Goal: Task Accomplishment & Management: Manage account settings

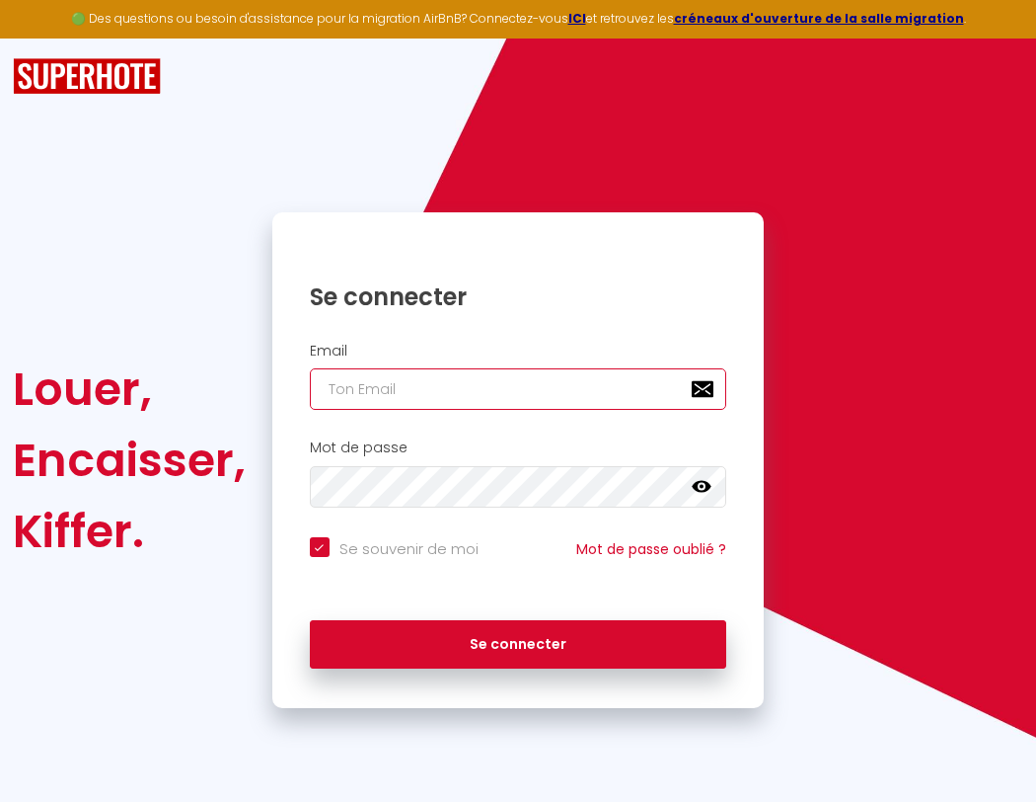
type input "l"
checkbox input "true"
type input "le"
checkbox input "true"
type input "les"
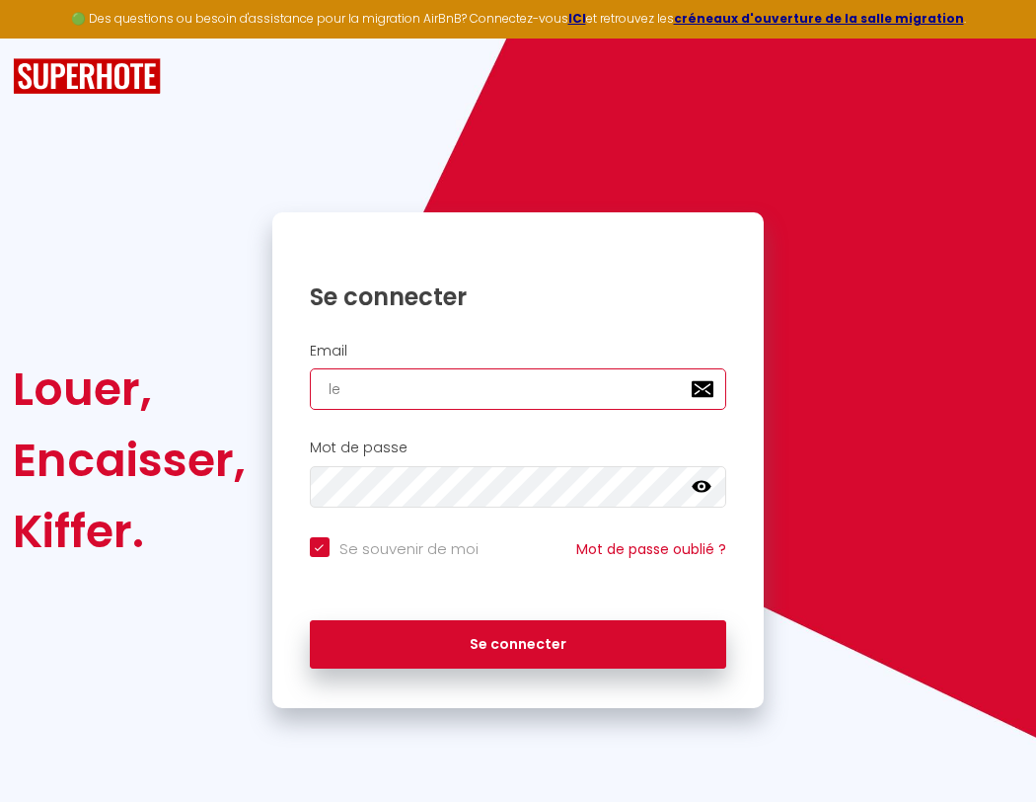
checkbox input "true"
type input "lesp"
checkbox input "true"
type input "lespa"
checkbox input "true"
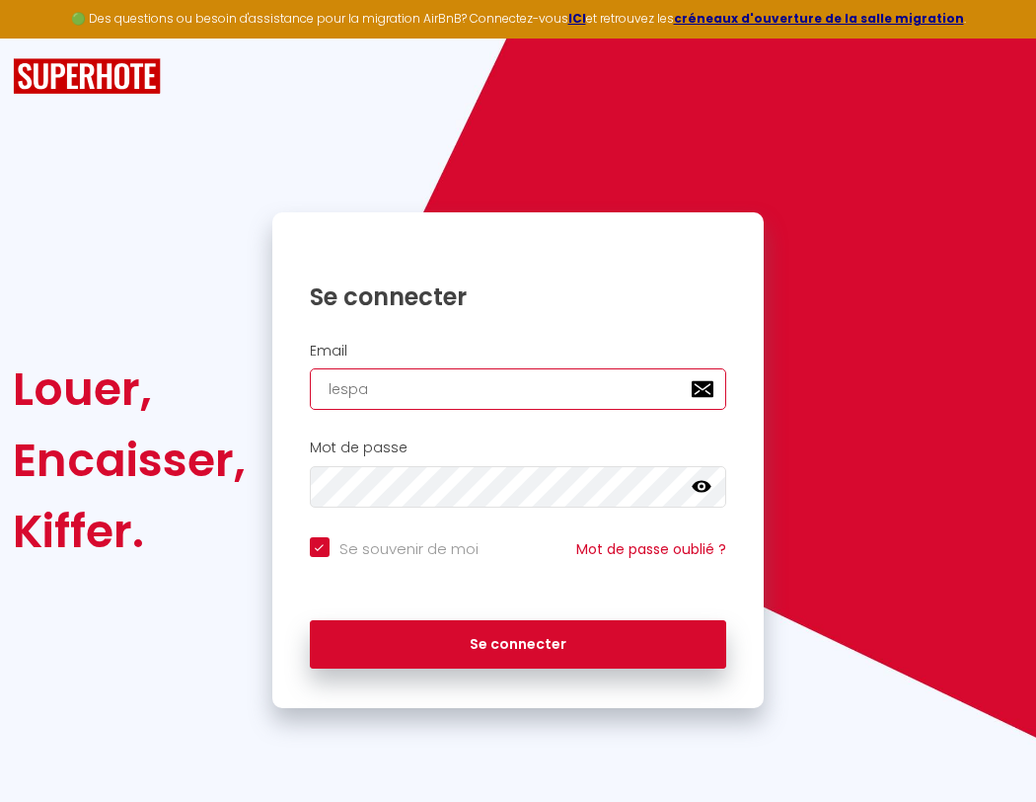
type input "lespac"
checkbox input "true"
type input "l"
checkbox input "true"
type input "le"
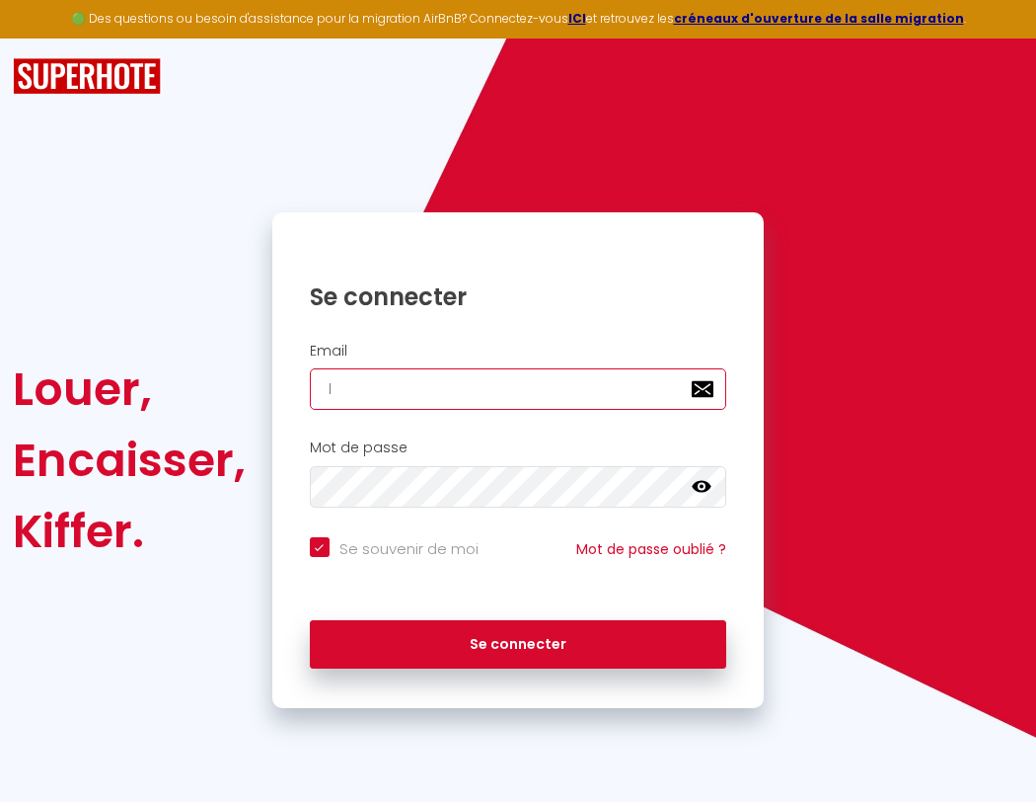
checkbox input "true"
type input "lespaced"
checkbox input "true"
type input "les"
checkbox input "true"
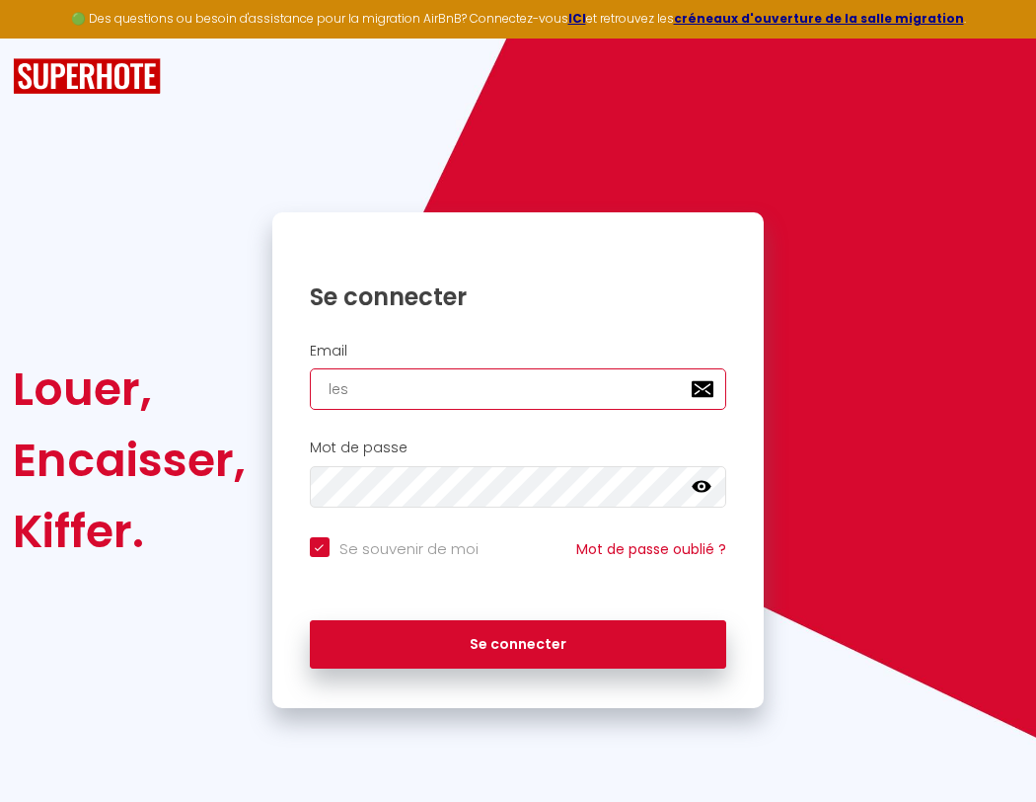
type input "lespacede"
checkbox input "true"
type input "lesp"
checkbox input "true"
type input "lespacedet"
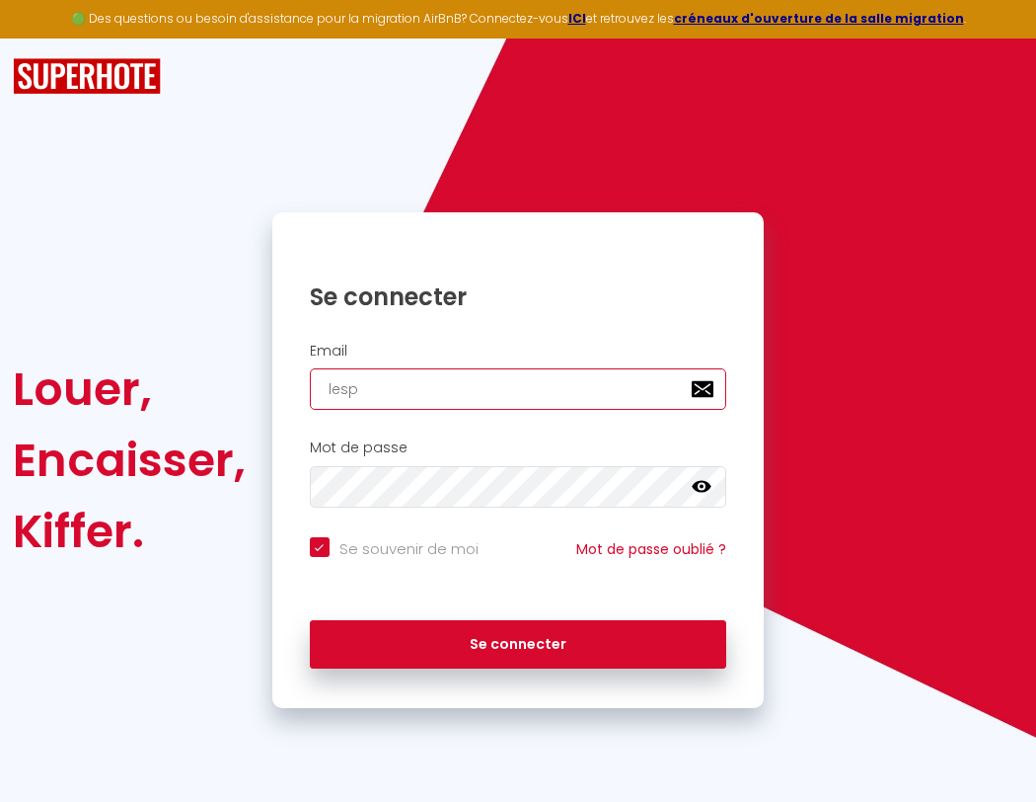
checkbox input "true"
type input "lespa"
checkbox input "true"
type input "lespacedete"
checkbox input "true"
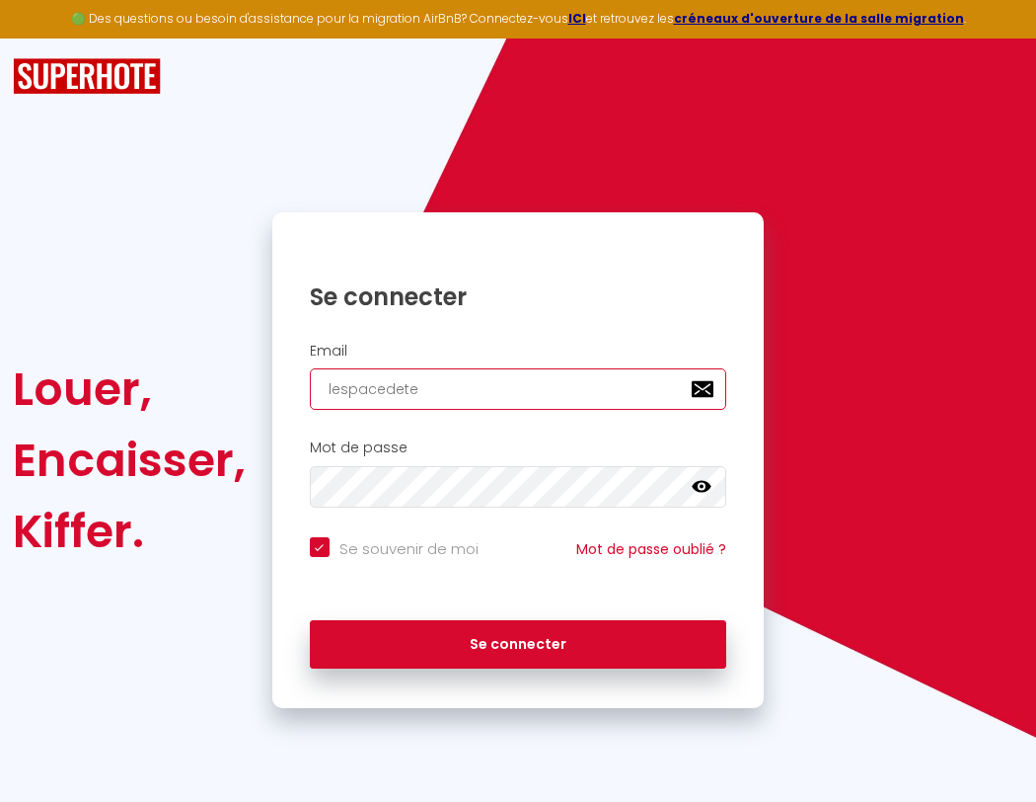
type input "lespac"
checkbox input "true"
type input "lespacedeten"
checkbox input "true"
type input "lespace"
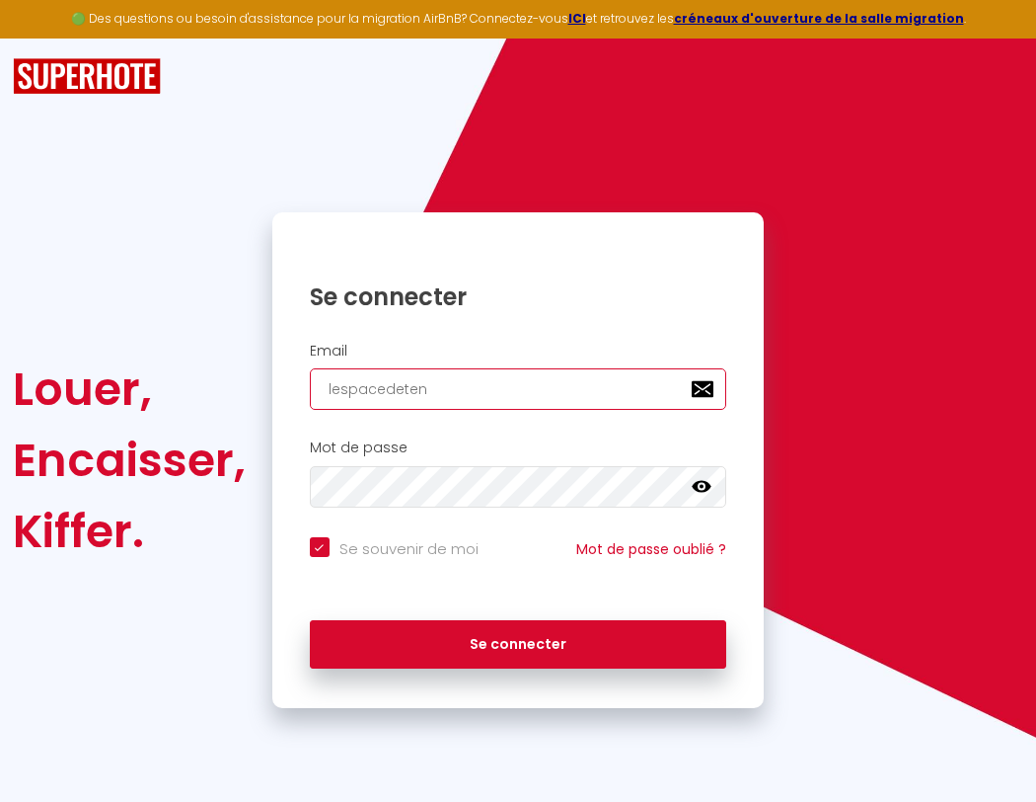
checkbox input "true"
type input "lespacedetent"
checkbox input "true"
type input "lespaced"
checkbox input "true"
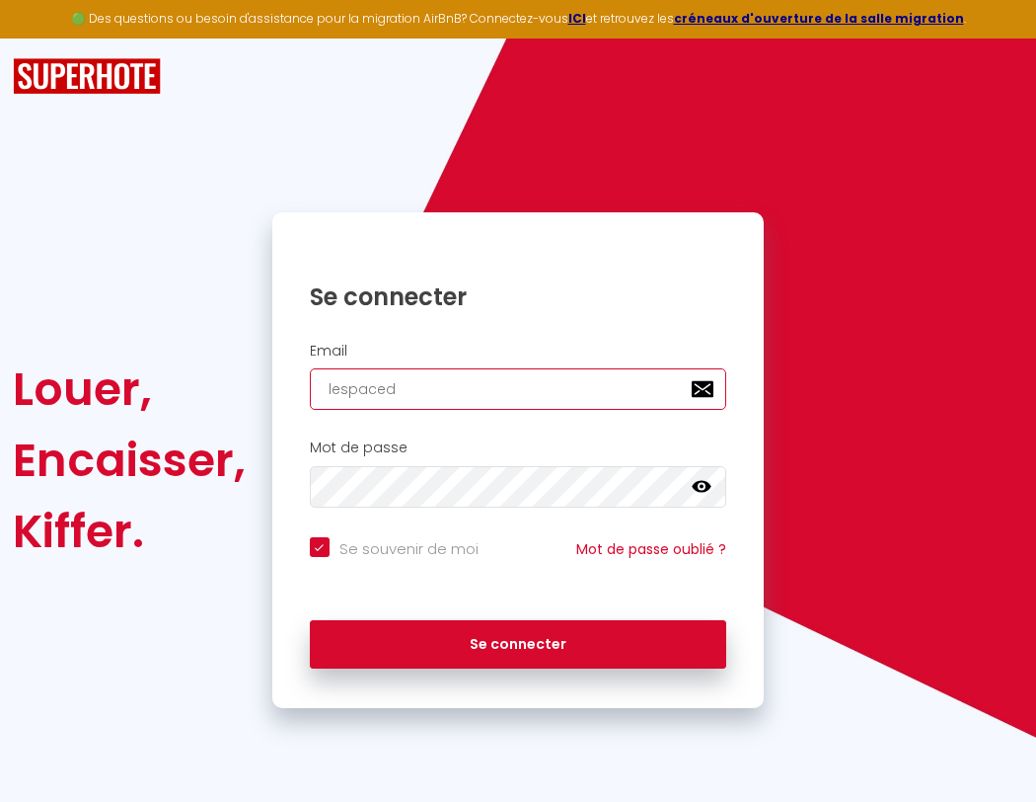
type input "l"
checkbox input "true"
type input "lespacedetente"
checkbox input "true"
type input "le"
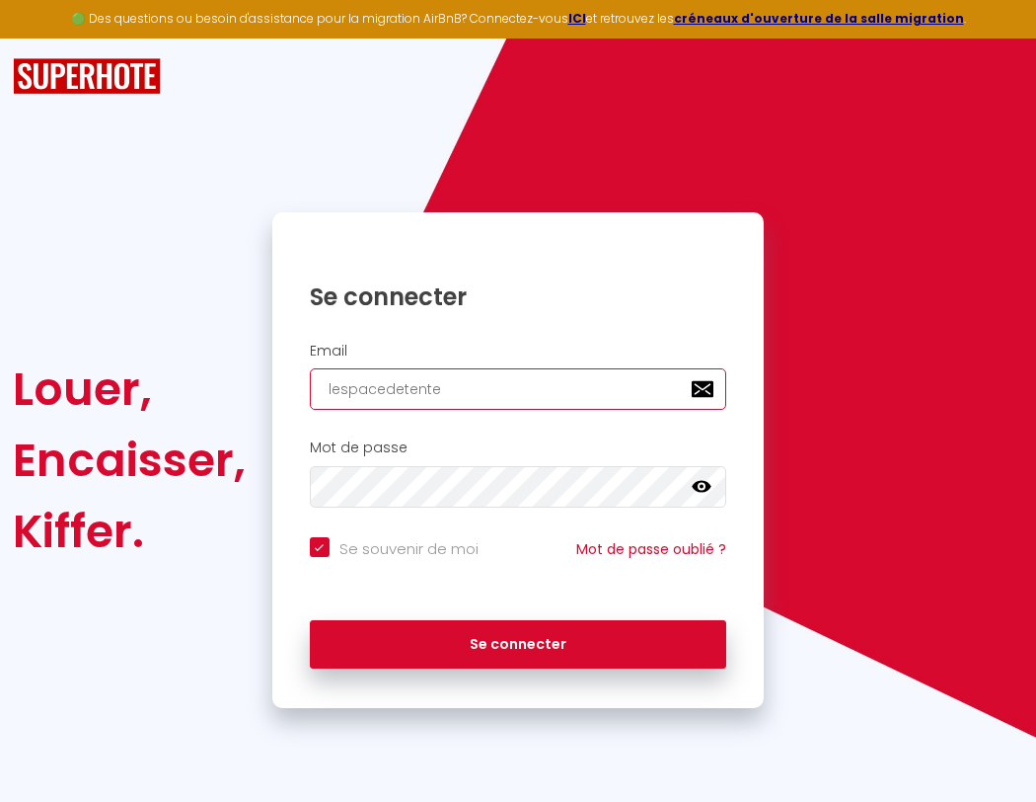
checkbox input "true"
type input "lespacedetente@"
checkbox input "true"
type input "les"
checkbox input "true"
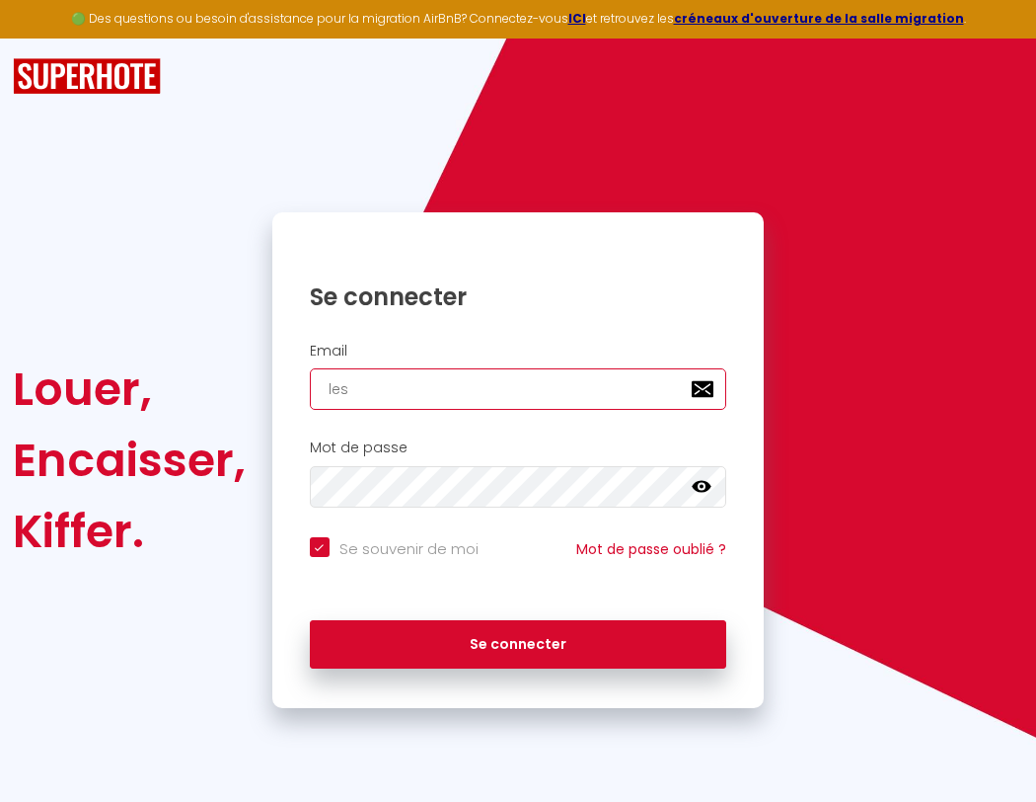
type input "lespacedetente@g"
checkbox input "true"
type input "lesp"
checkbox input "true"
type input "lespacedetente@gm"
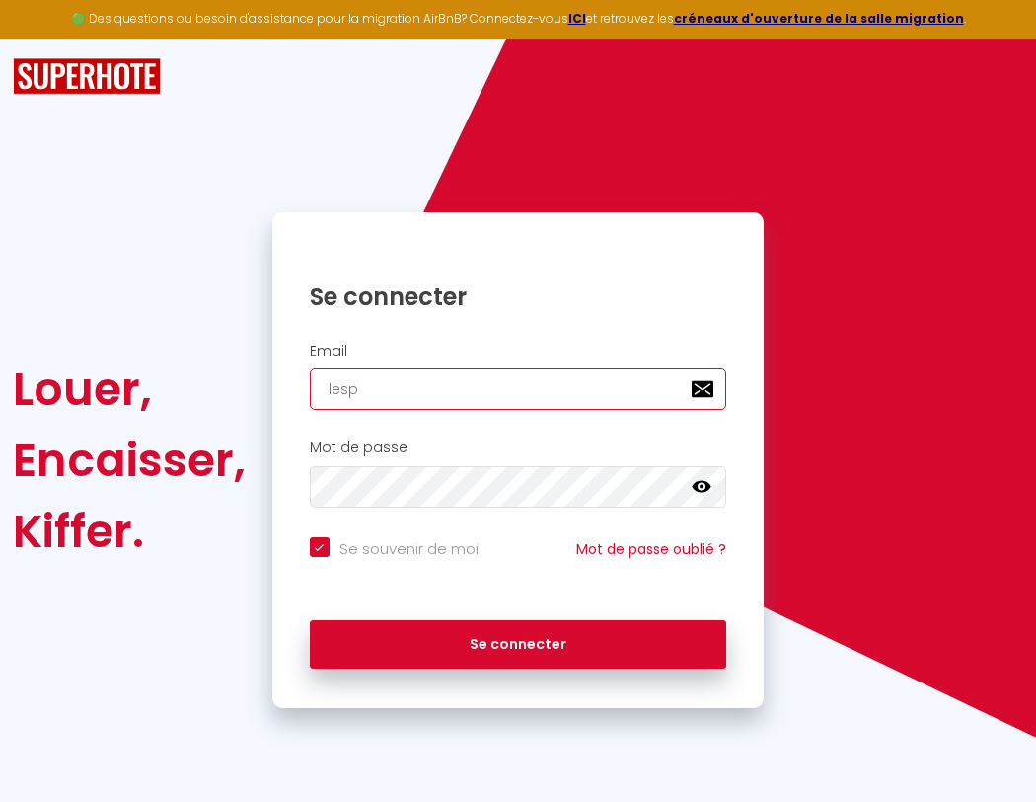
checkbox input "true"
type input "lespa"
checkbox input "true"
type input "lespacedetente@gma"
checkbox input "true"
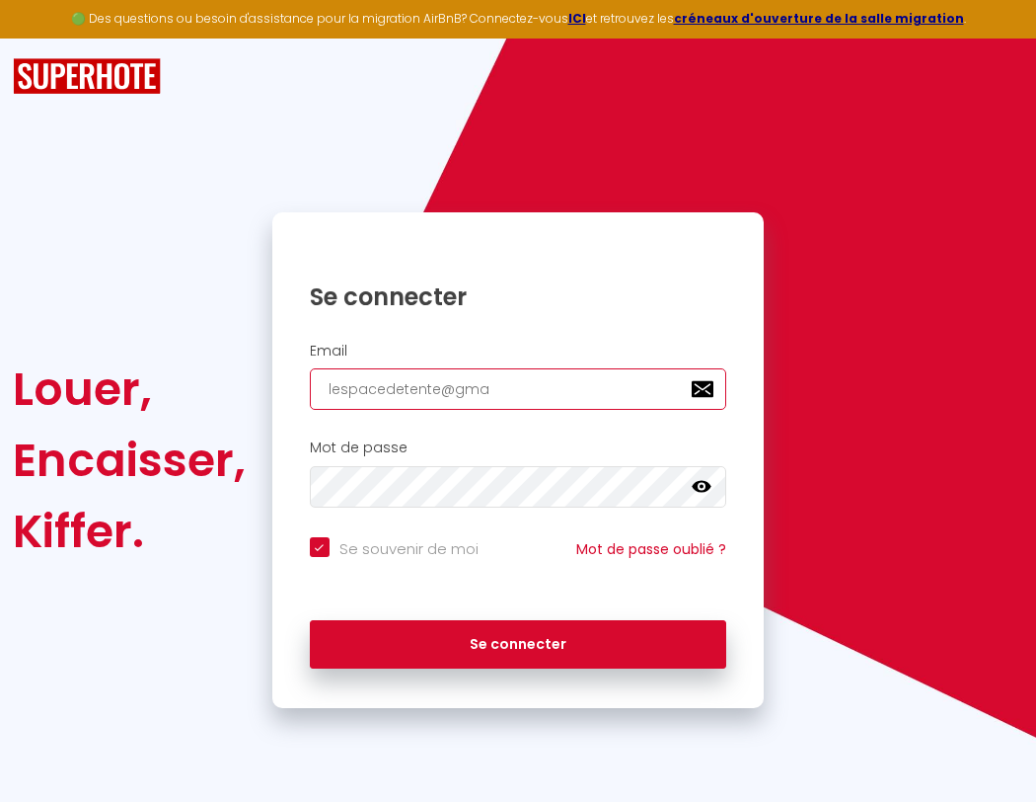
type input "lespacedetent"
checkbox input "true"
type input "lespac"
checkbox input "true"
type input "lespacedetente@gmai"
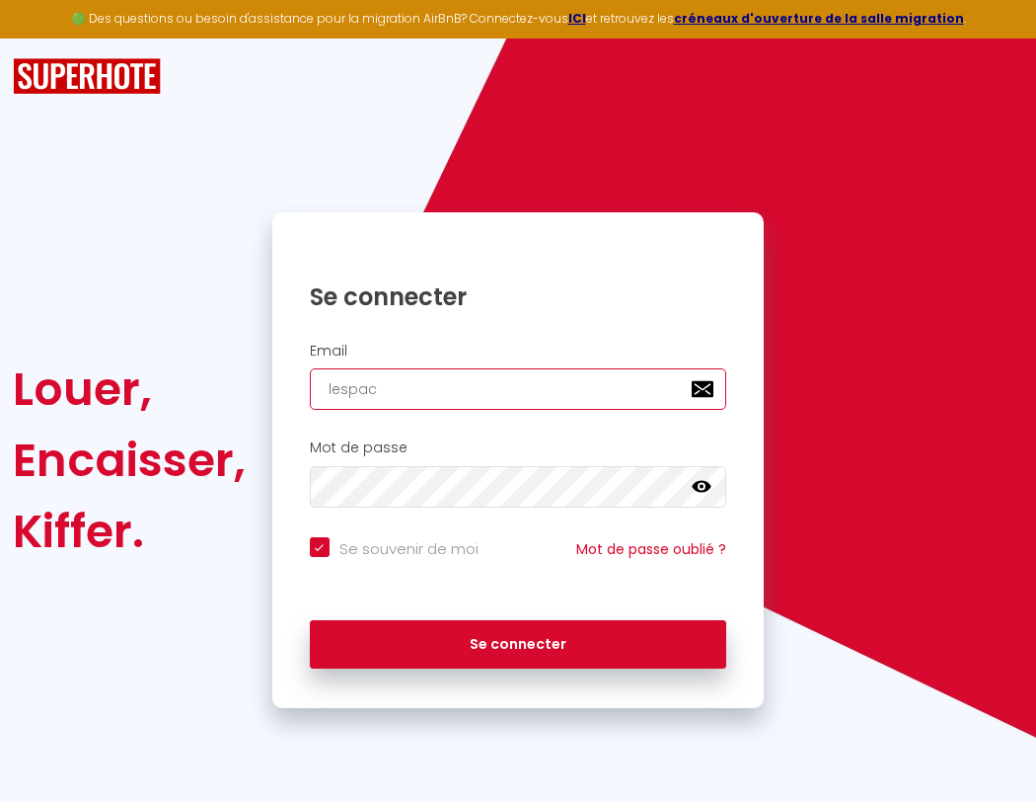
checkbox input "true"
type input "lespacedetente"
checkbox input "true"
type input "lespace"
checkbox input "true"
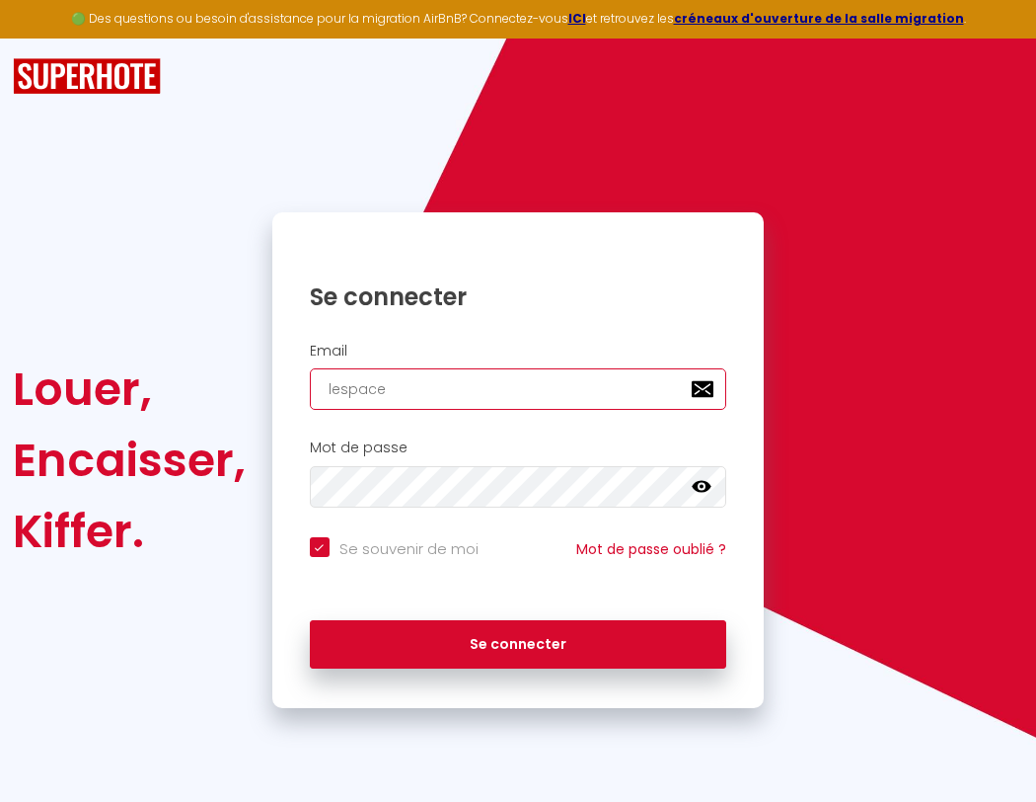
type input "[EMAIL_ADDRESS]"
checkbox input "true"
type input "lespaced"
checkbox input "true"
type input "[EMAIL_ADDRESS]."
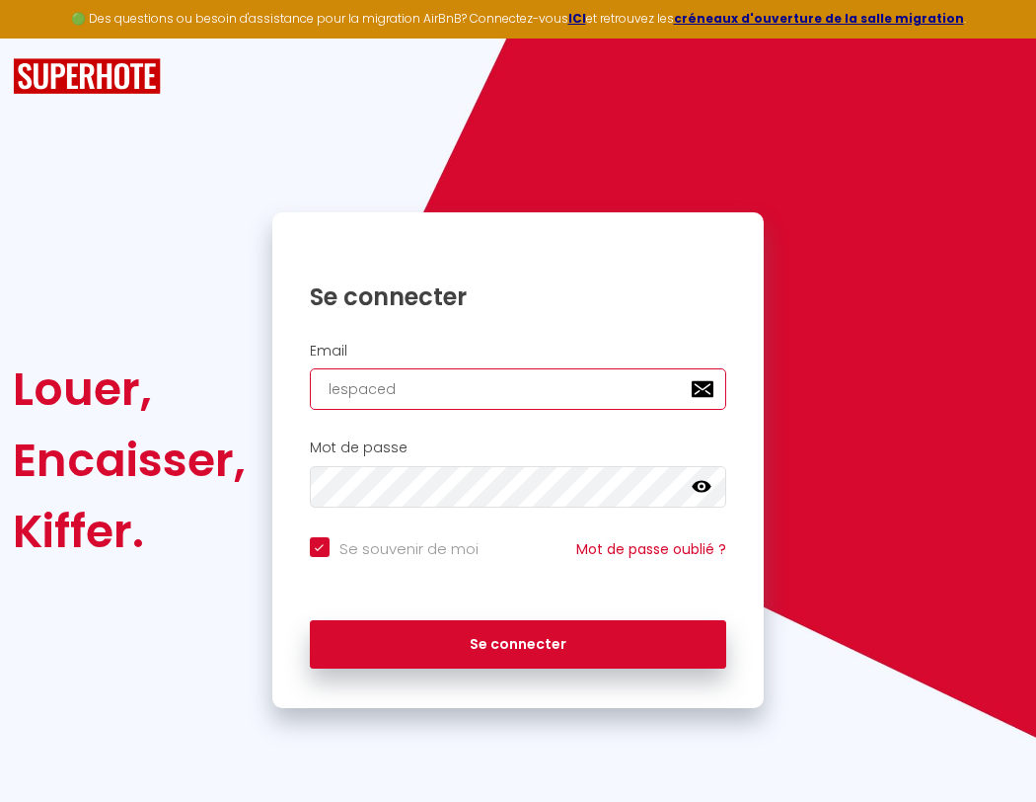
checkbox input "true"
type input "lespacedetente@g"
checkbox input "true"
type input "lespacedetente@gmail.c"
checkbox input "true"
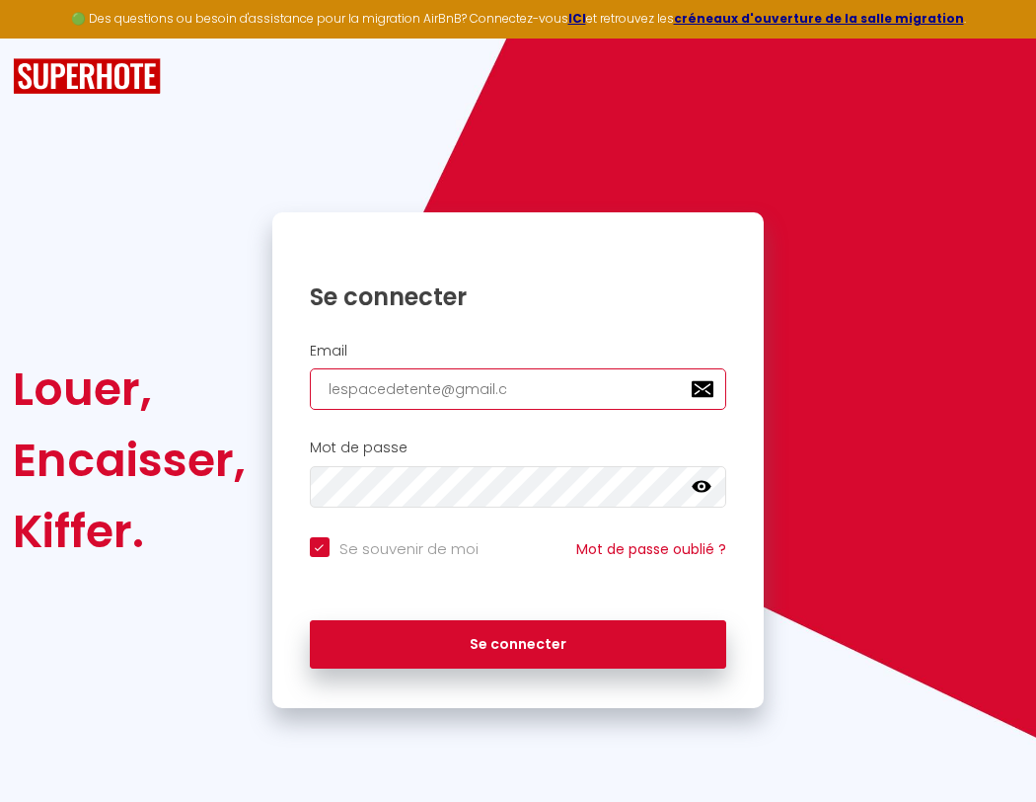
type input "lespacedetente@gm"
checkbox input "true"
type input "[EMAIL_ADDRESS][DOMAIN_NAME]"
checkbox input "true"
